Goal: Complete application form

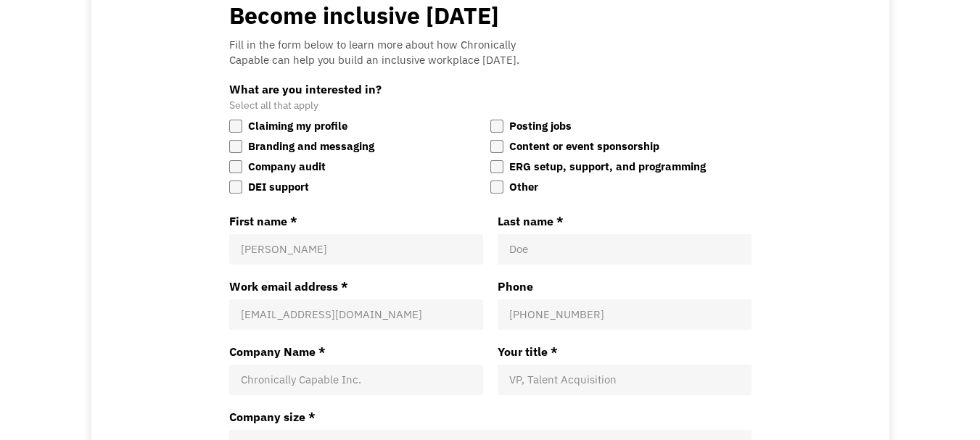
scroll to position [69, 0]
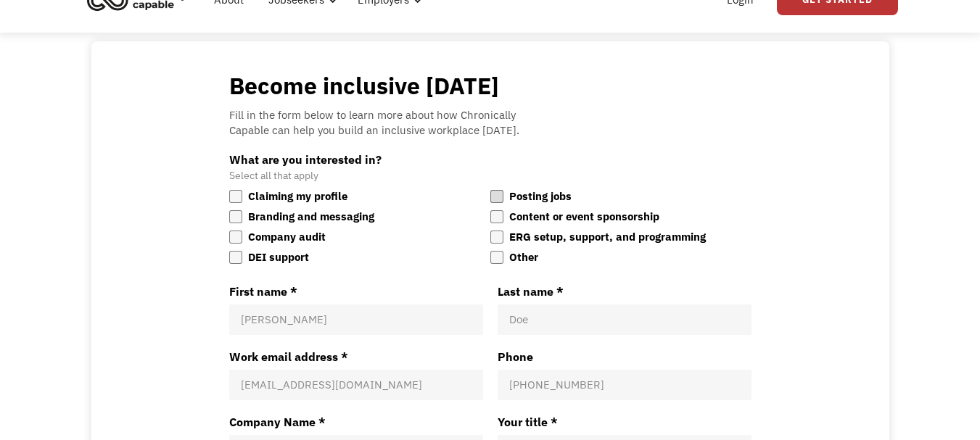
click at [500, 197] on div at bounding box center [496, 196] width 13 height 13
click at [490, 188] on input "Posting jobs" at bounding box center [490, 188] width 0 height 0
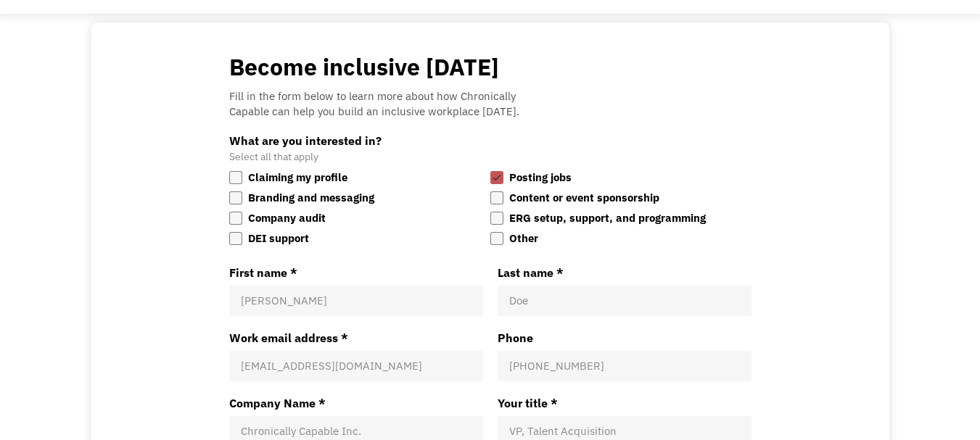
scroll to position [141, 0]
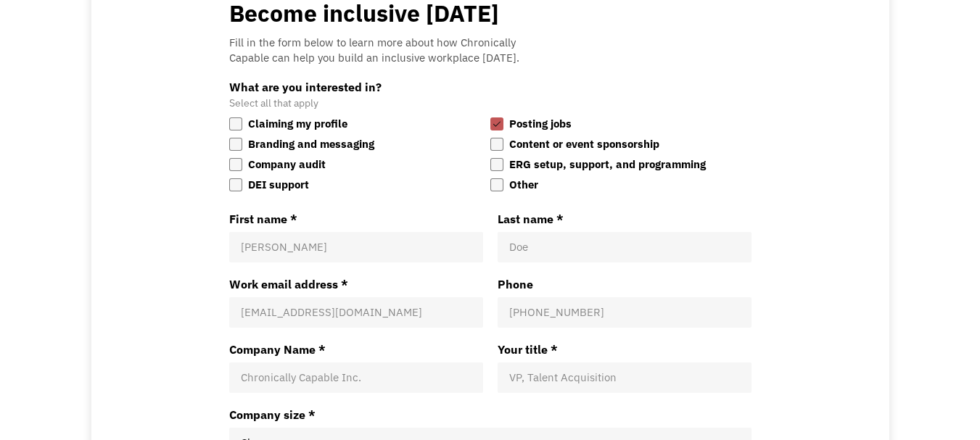
click at [352, 248] on input "First name *" at bounding box center [356, 247] width 231 height 15
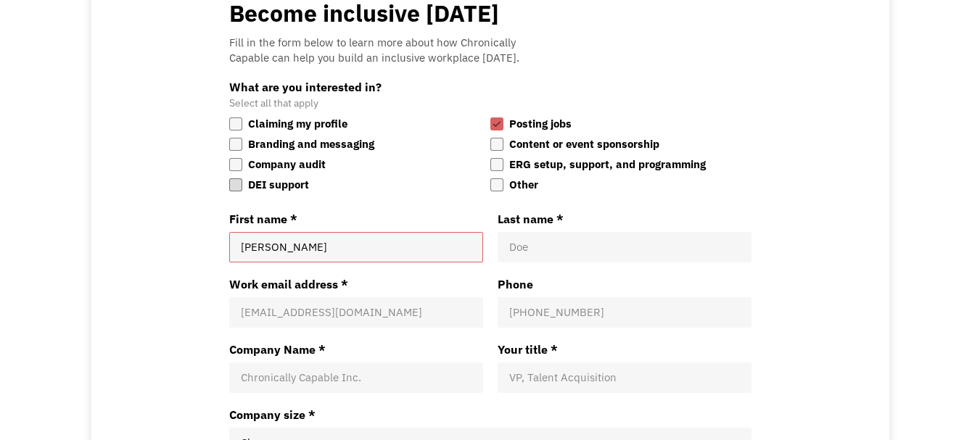
type input "[PERSON_NAME]"
click at [408, 181] on label "DEI support" at bounding box center [356, 185] width 255 height 18
click at [229, 176] on input "DEI support" at bounding box center [229, 176] width 0 height 0
click at [538, 255] on div "Doe" at bounding box center [625, 247] width 254 height 30
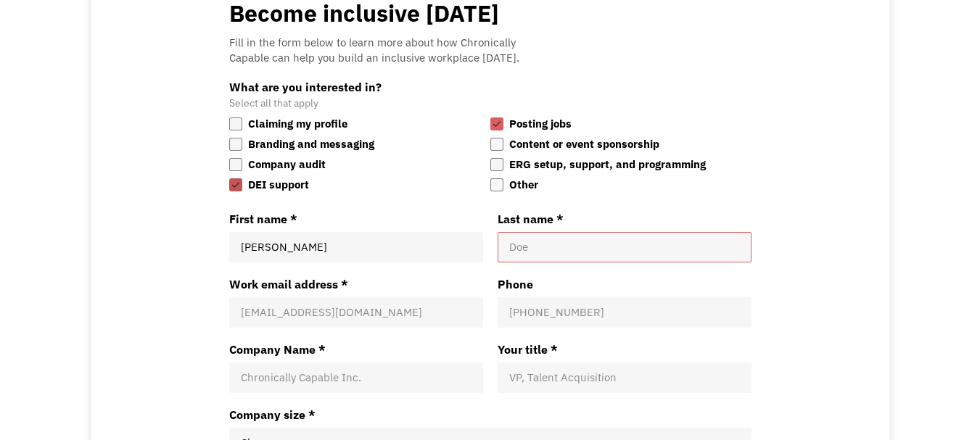
click at [232, 181] on div at bounding box center [235, 184] width 13 height 13
click at [229, 176] on input "DEI support" at bounding box center [229, 176] width 0 height 0
click at [561, 246] on input "Last name *" at bounding box center [624, 247] width 231 height 15
click at [236, 165] on div at bounding box center [235, 164] width 13 height 13
click at [229, 156] on input "Company audit" at bounding box center [229, 156] width 0 height 0
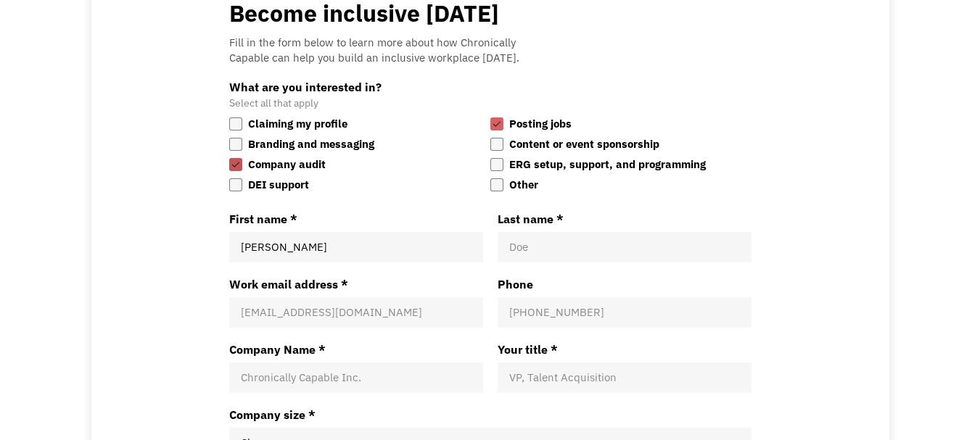
click at [236, 165] on div at bounding box center [235, 164] width 13 height 13
click at [229, 156] on input "Company audit" at bounding box center [229, 156] width 0 height 0
click at [239, 123] on div at bounding box center [235, 124] width 13 height 13
click at [229, 115] on input "Claiming my profile" at bounding box center [229, 115] width 0 height 0
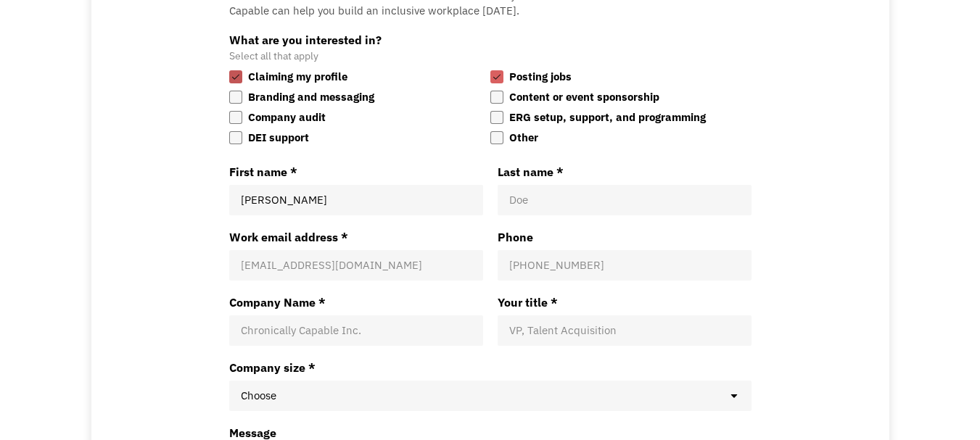
scroll to position [214, 0]
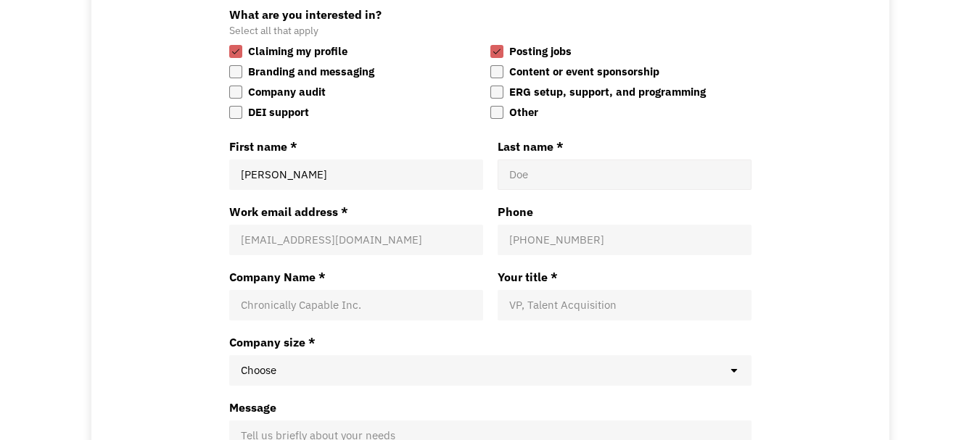
click at [512, 181] on input "Last name *" at bounding box center [624, 175] width 231 height 15
type input "[PERSON_NAME]"
click at [861, 92] on div "Become inclusive [DATE] Fill in the form below to learn more about how Chronica…" at bounding box center [490, 223] width 798 height 654
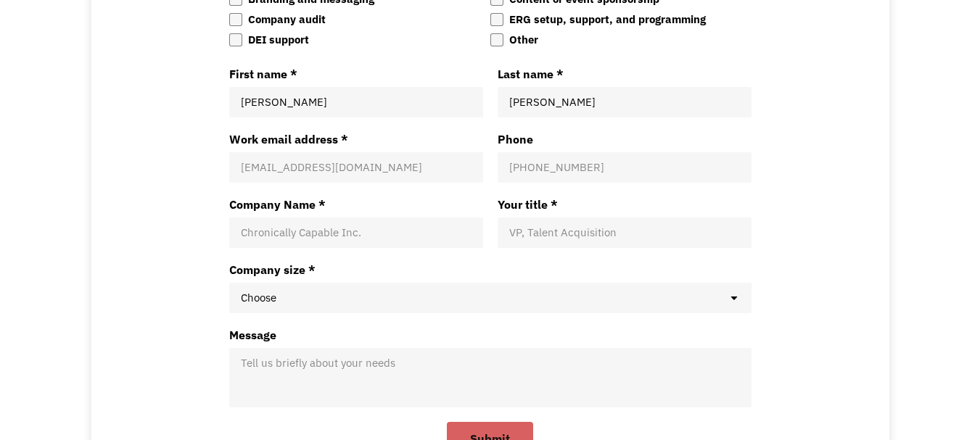
click at [350, 174] on input "Work email address *" at bounding box center [356, 167] width 231 height 15
paste input "[EMAIL_ADDRESS][DOMAIN_NAME]"
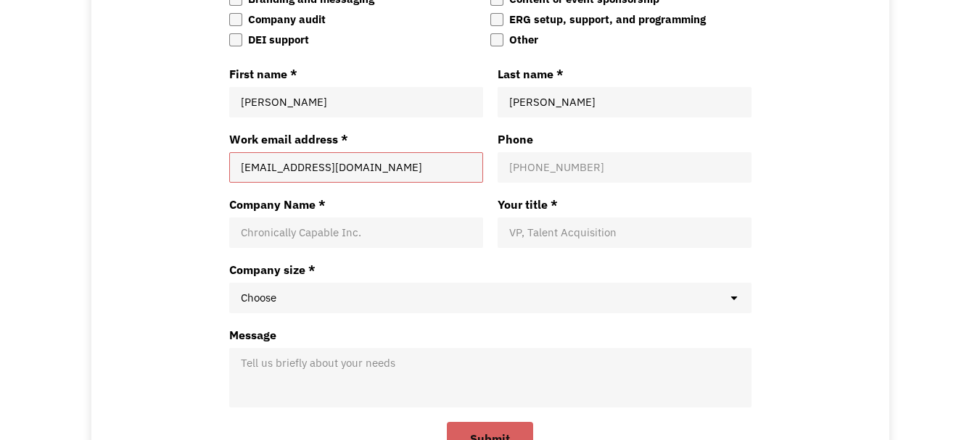
type input "[EMAIL_ADDRESS][DOMAIN_NAME]"
click at [552, 174] on input "Phone" at bounding box center [624, 167] width 231 height 15
paste input "[PHONE_NUMBER]"
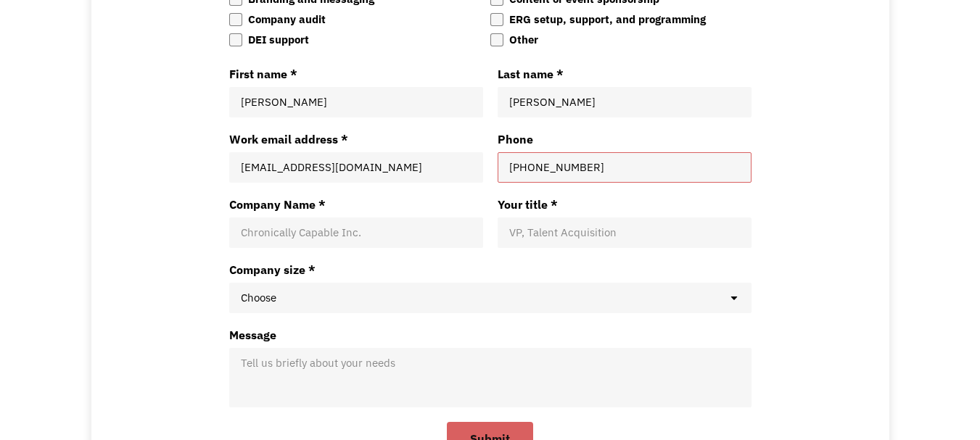
scroll to position [359, 0]
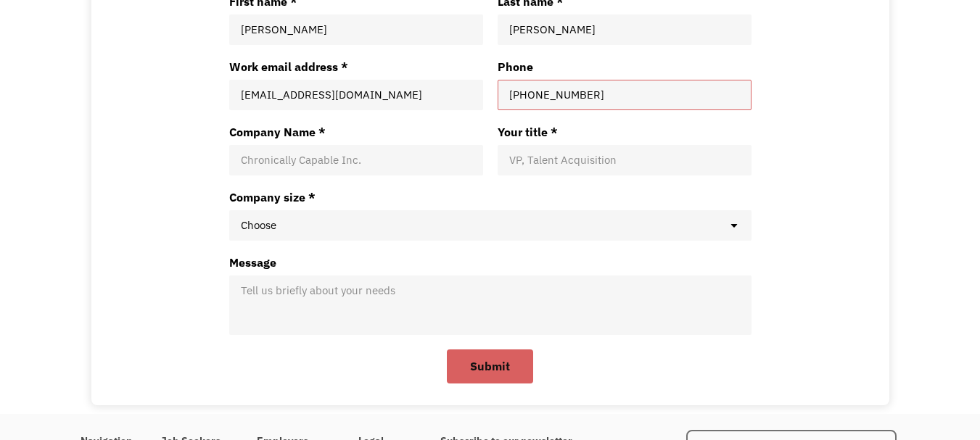
type input "[PHONE_NUMBER]"
click at [348, 161] on input "Company Name *" at bounding box center [356, 160] width 231 height 15
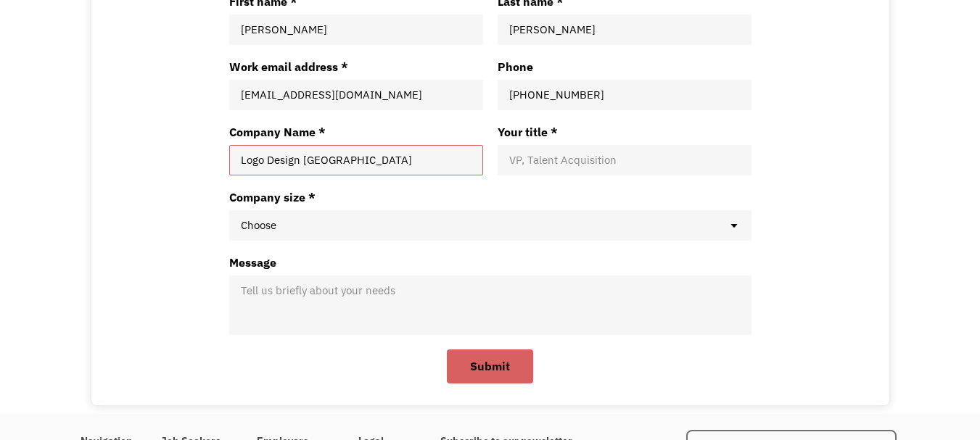
type input "Logo Design [GEOGRAPHIC_DATA]"
click at [553, 174] on div "VP, Talent Acquisition" at bounding box center [625, 160] width 254 height 30
click at [353, 233] on select "Choose 1 - 49 Employees 50 - 149 Employees 150+ Employees" at bounding box center [490, 225] width 522 height 30
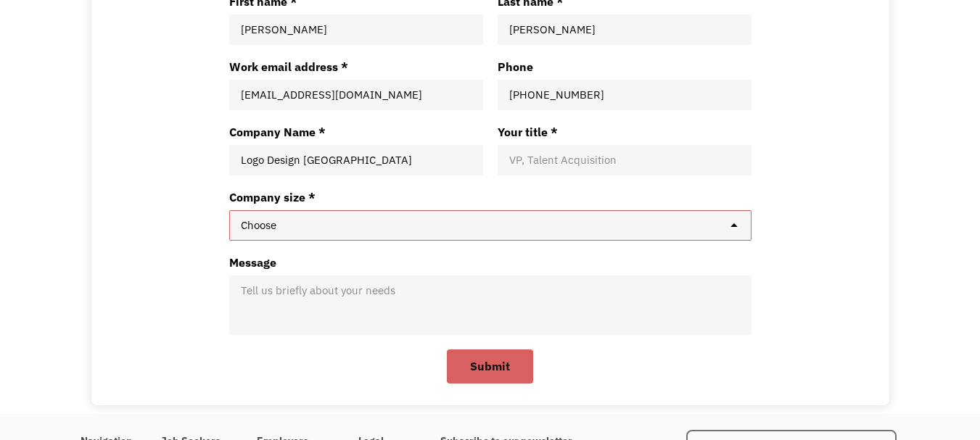
select select "62ce709fe5552"
click at [229, 210] on select "Choose 1 - 49 Employees 50 - 149 Employees 150+ Employees" at bounding box center [490, 225] width 522 height 30
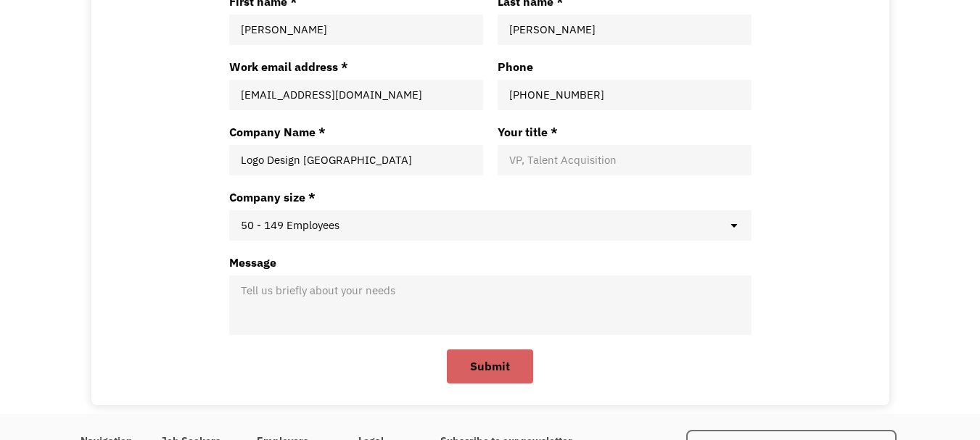
click at [347, 297] on textarea "Message" at bounding box center [490, 306] width 499 height 44
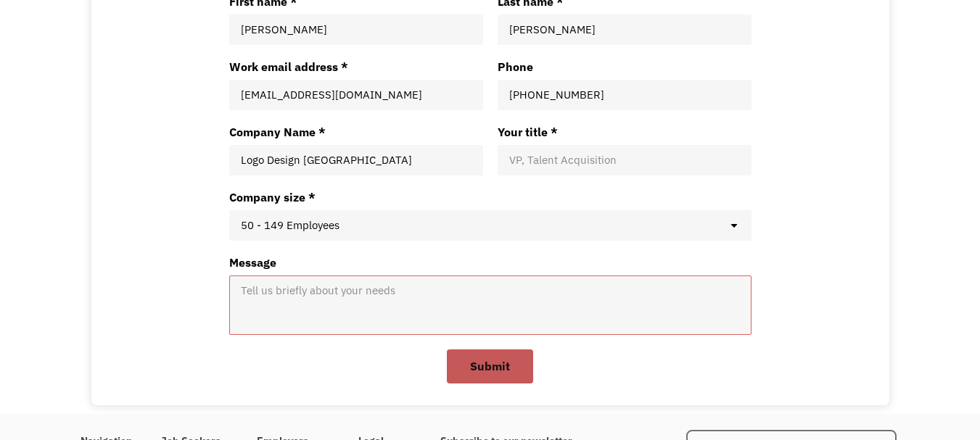
click at [469, 368] on span "Submit" at bounding box center [489, 366] width 83 height 31
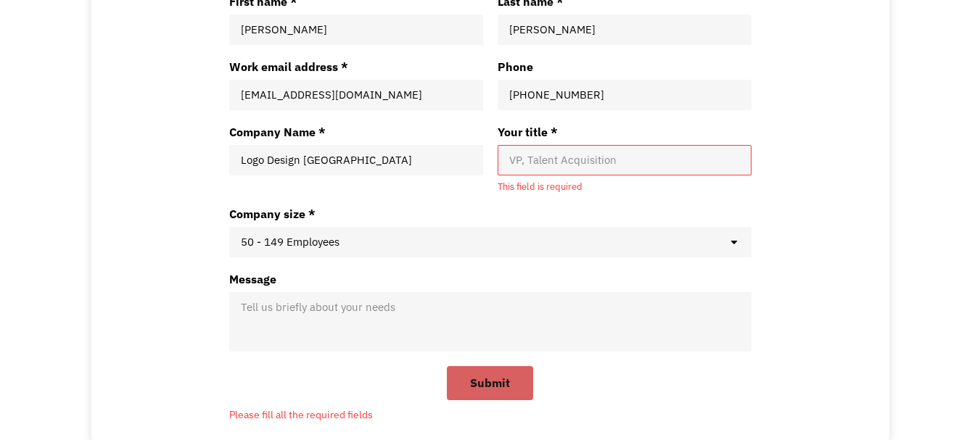
click at [560, 160] on input "Your title *" at bounding box center [624, 160] width 231 height 15
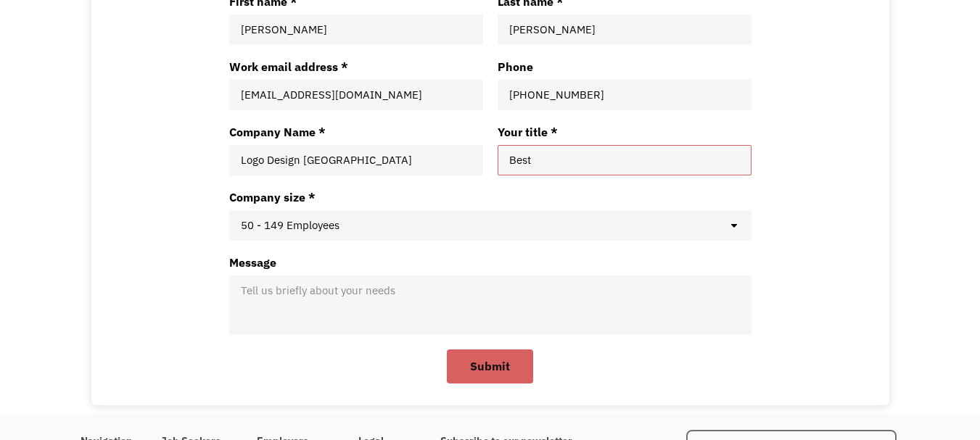
paste input "web designing company"
click at [537, 157] on input "Your title *" at bounding box center [624, 160] width 231 height 15
type input "Best Web Designing Company In [GEOGRAPHIC_DATA]"
click at [348, 288] on textarea "Message" at bounding box center [490, 306] width 499 height 44
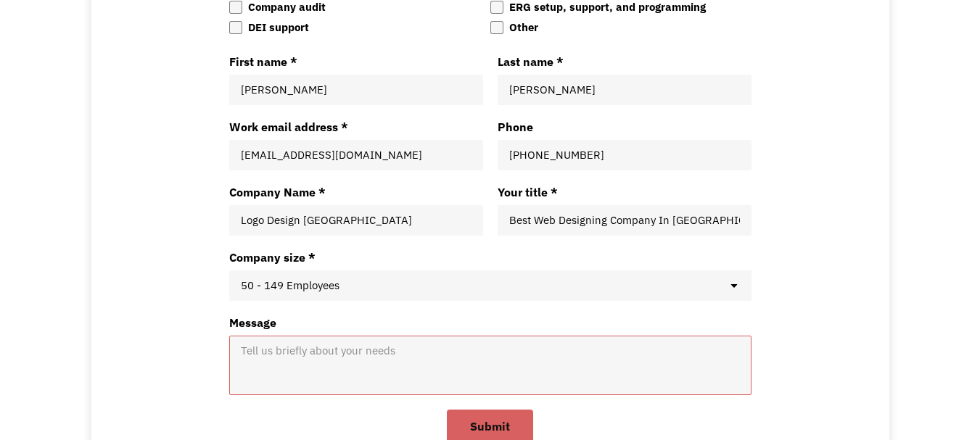
scroll to position [432, 0]
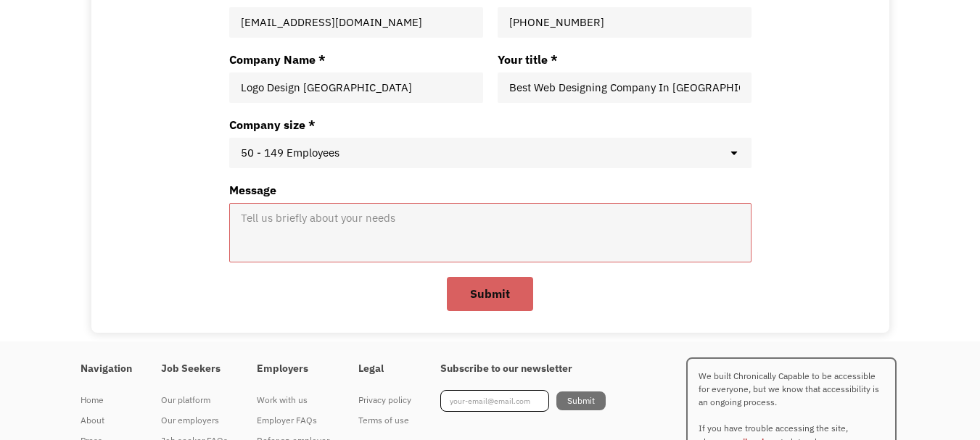
click at [446, 235] on textarea "Message" at bounding box center [490, 233] width 499 height 44
paste textarea "A reputable web design firm in [GEOGRAPHIC_DATA], [DOMAIN_NAME] is committed to…"
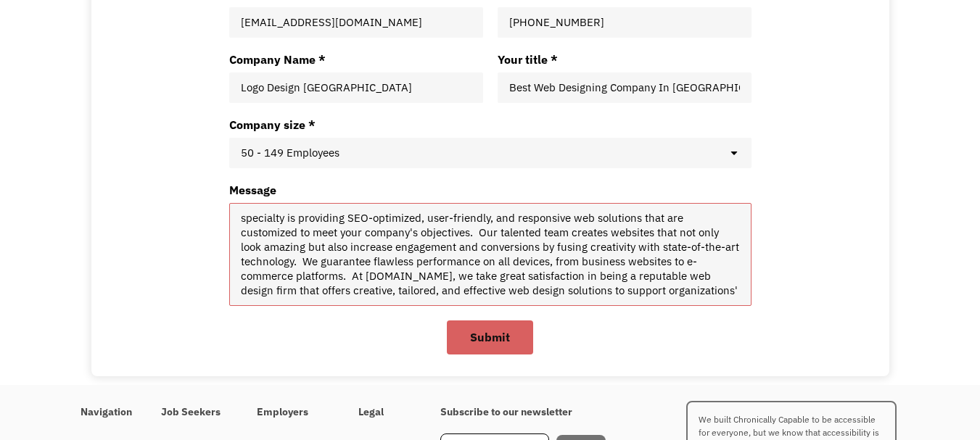
scroll to position [0, 0]
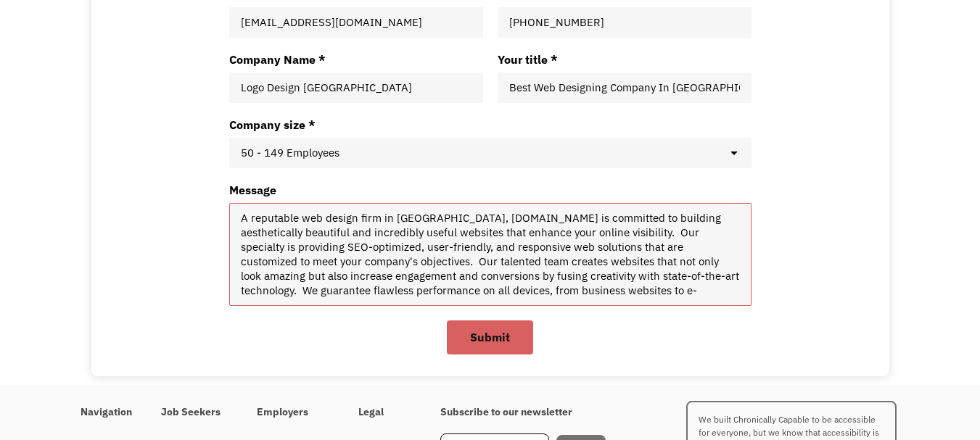
drag, startPoint x: 422, startPoint y: 217, endPoint x: 178, endPoint y: 216, distance: 244.4
click at [178, 216] on div "Become inclusive [DATE] Fill in the form below to learn more about how Chronica…" at bounding box center [489, 31] width 739 height 646
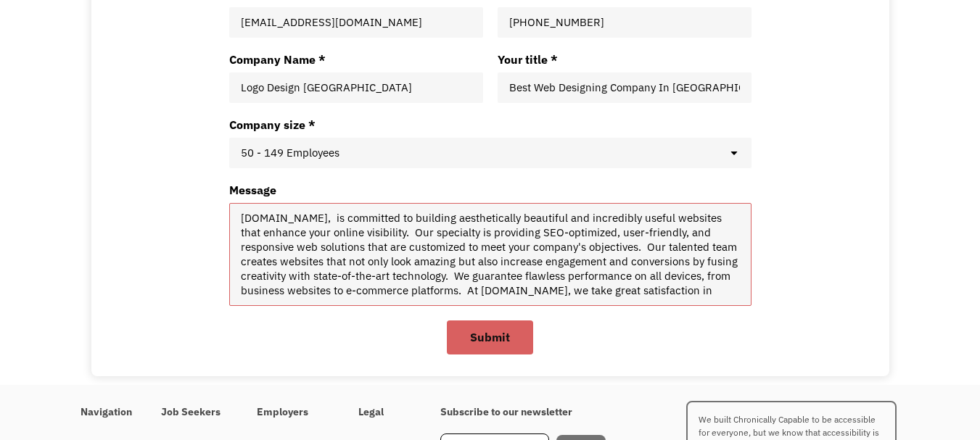
paste textarea "A reputable web design firm in [GEOGRAPHIC_DATA],"
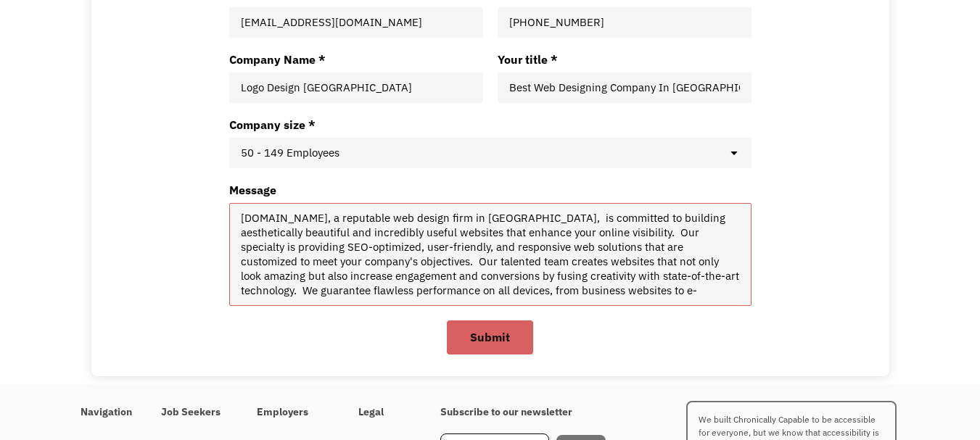
click at [506, 220] on textarea "[DOMAIN_NAME], a reputable web design firm in [GEOGRAPHIC_DATA], is committed t…" at bounding box center [490, 254] width 499 height 87
drag, startPoint x: 387, startPoint y: 220, endPoint x: 503, endPoint y: 222, distance: 116.1
click at [503, 222] on textarea "[DOMAIN_NAME], a reputable web design firm in [GEOGRAPHIC_DATA] is committed to…" at bounding box center [490, 254] width 499 height 87
paste textarea "ing company"
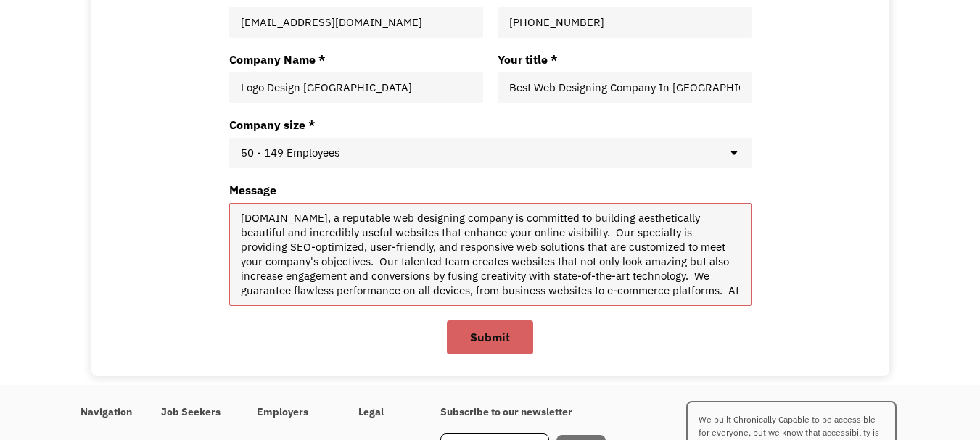
click at [506, 220] on textarea "[DOMAIN_NAME], a reputable web designing company is committed to building aesth…" at bounding box center [490, 254] width 499 height 87
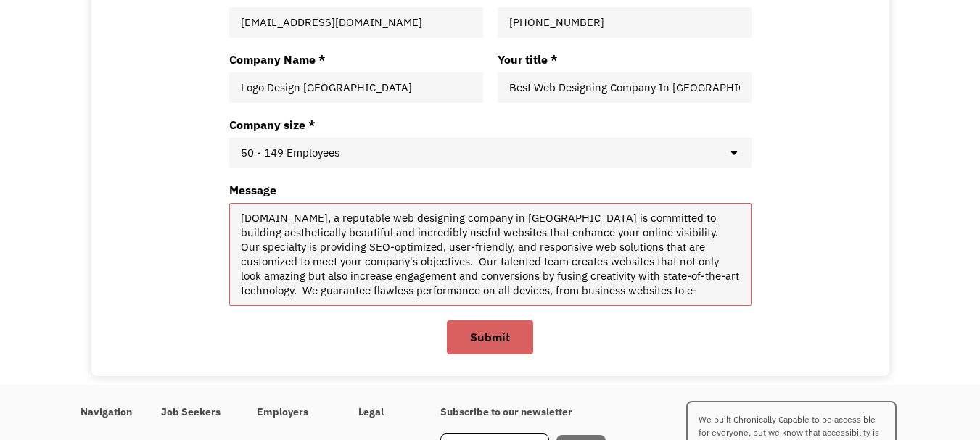
drag, startPoint x: 385, startPoint y: 219, endPoint x: 508, endPoint y: 220, distance: 122.6
click at [508, 220] on textarea "[DOMAIN_NAME], a reputable web designing company in [GEOGRAPHIC_DATA] is commit…" at bounding box center [490, 254] width 499 height 87
type textarea "[DOMAIN_NAME], a reputable web designing company in [GEOGRAPHIC_DATA] is commit…"
click at [488, 335] on span "Submit" at bounding box center [490, 337] width 40 height 15
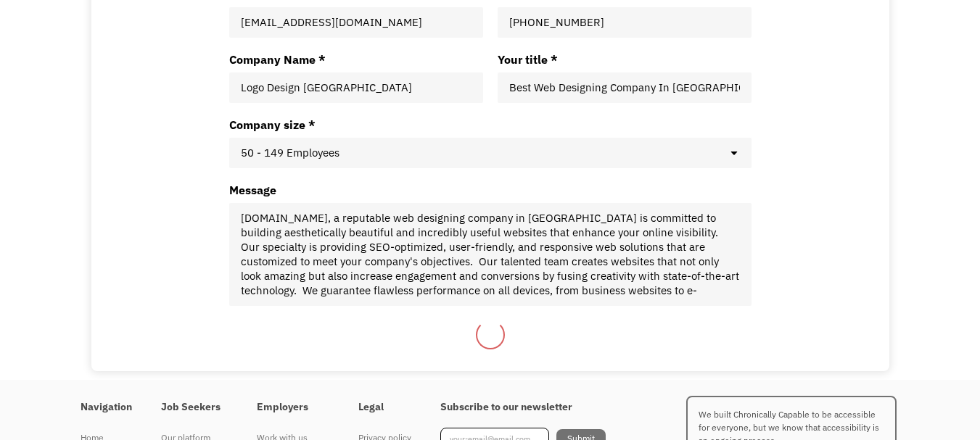
select select "Company size *"
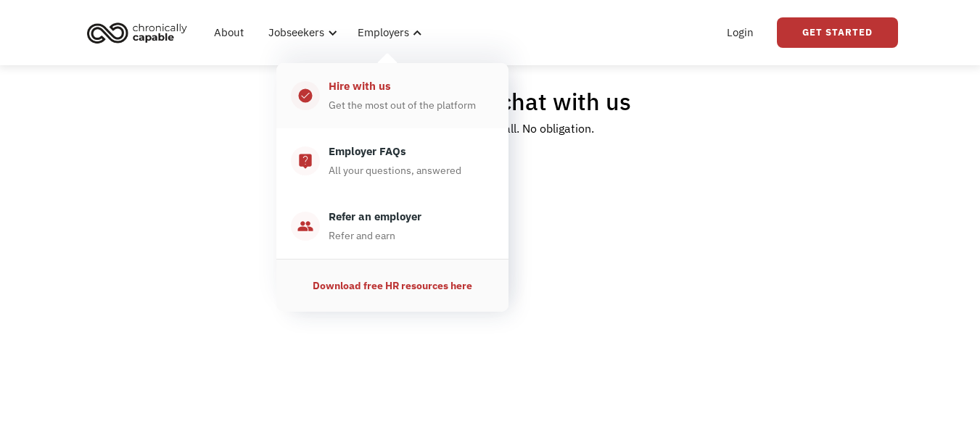
click at [386, 88] on div "Hire with us" at bounding box center [360, 86] width 62 height 17
